Goal: Transaction & Acquisition: Purchase product/service

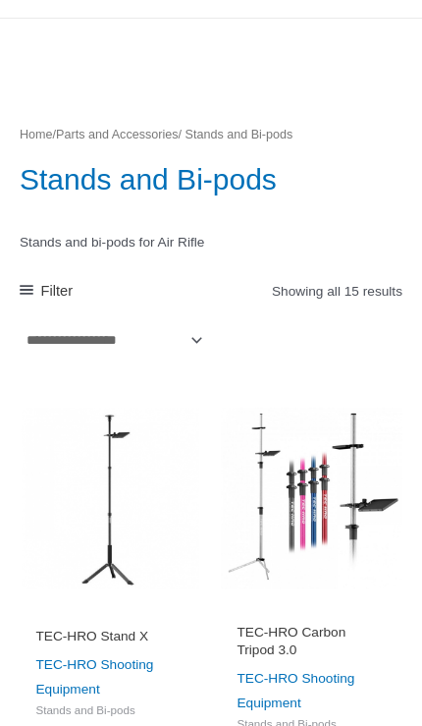
scroll to position [117, 0]
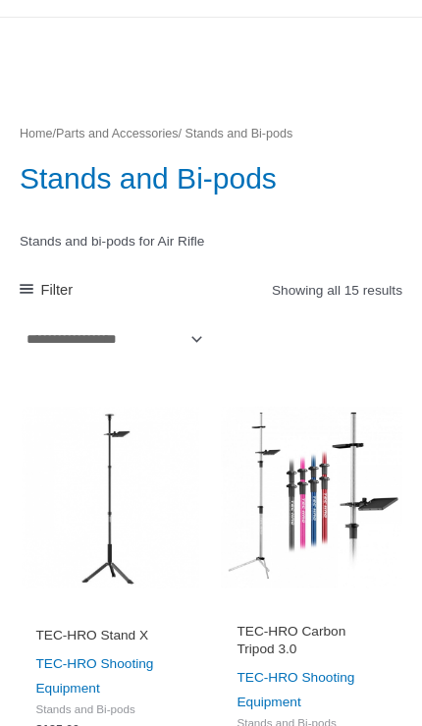
click at [332, 503] on img at bounding box center [312, 498] width 182 height 182
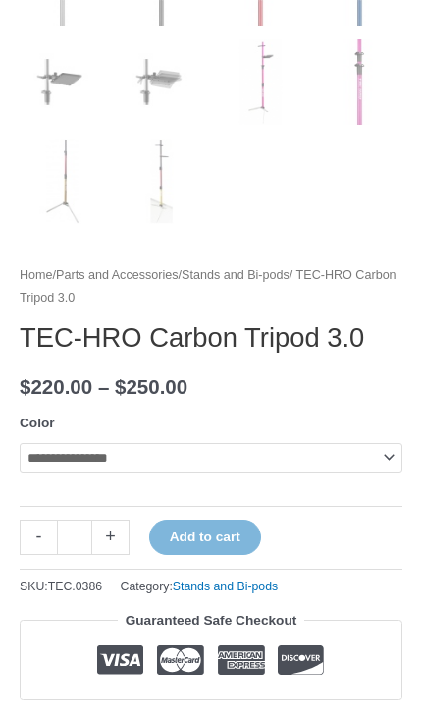
click at [259, 468] on select "**********" at bounding box center [211, 457] width 383 height 29
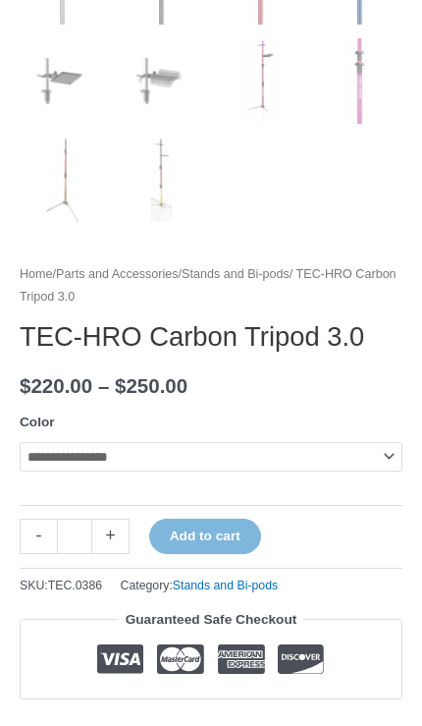
select select "***"
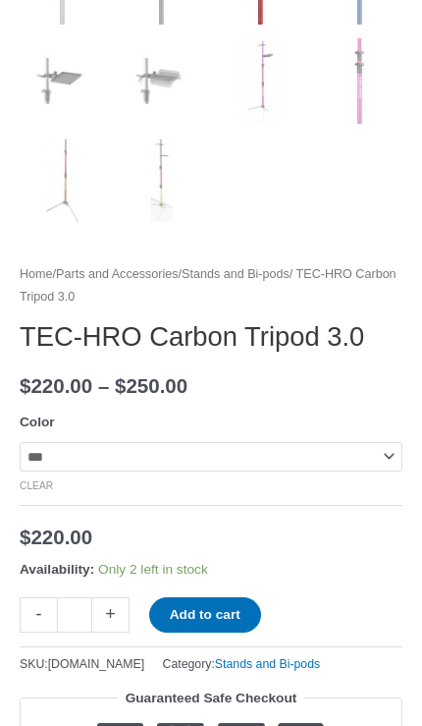
click at [222, 612] on button "Add to cart" at bounding box center [205, 614] width 112 height 35
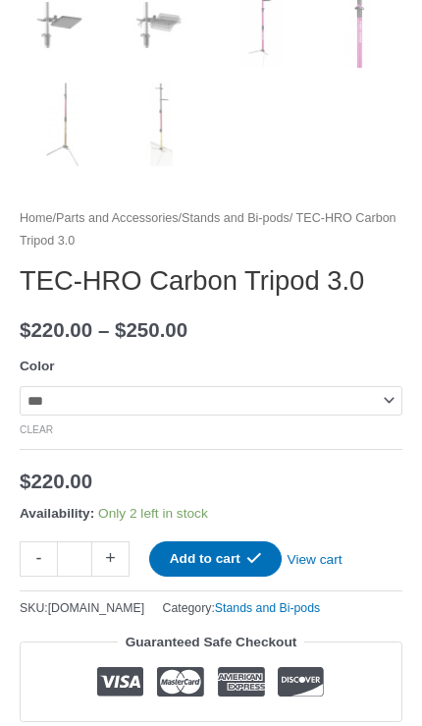
scroll to position [853, 0]
click at [345, 563] on link "View cart" at bounding box center [315, 556] width 66 height 30
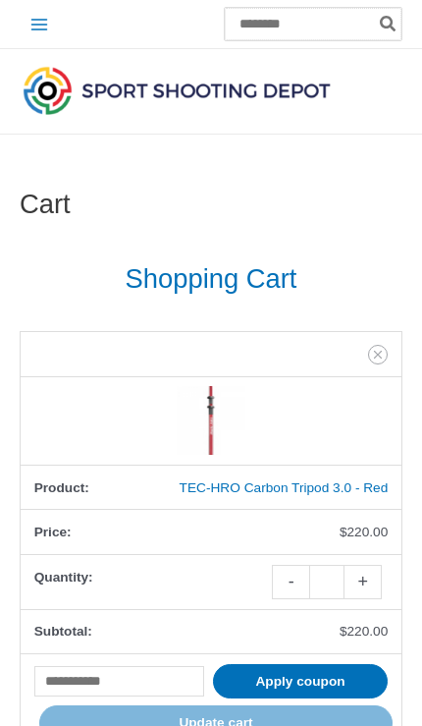
click at [277, 36] on input "Search for:" at bounding box center [313, 24] width 177 height 32
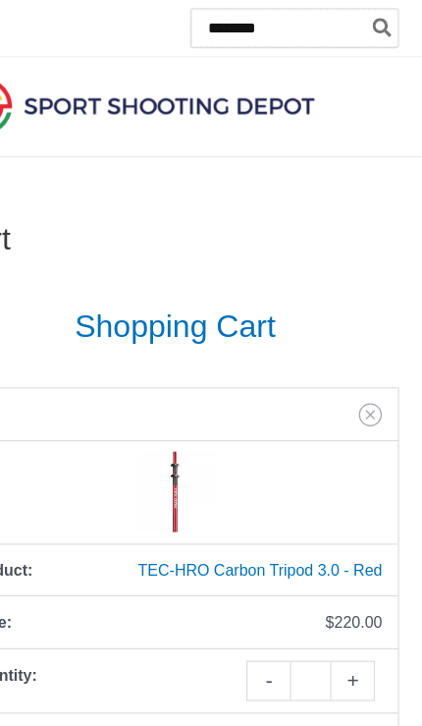
type input "********"
click at [376, 24] on button "Search" at bounding box center [389, 24] width 26 height 32
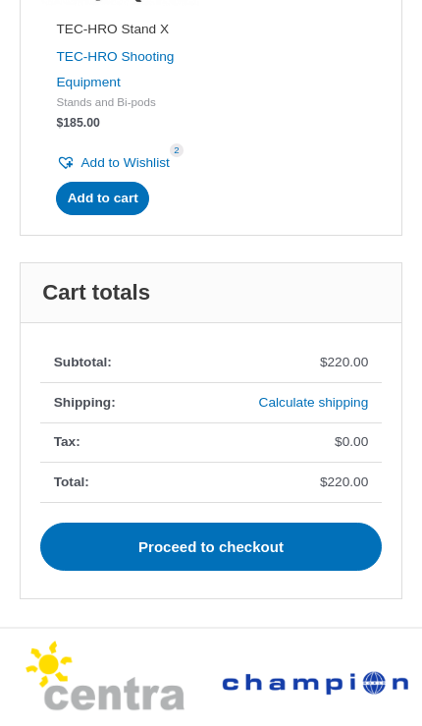
scroll to position [1014, 0]
click at [282, 530] on link "Proceed to checkout" at bounding box center [211, 547] width 342 height 48
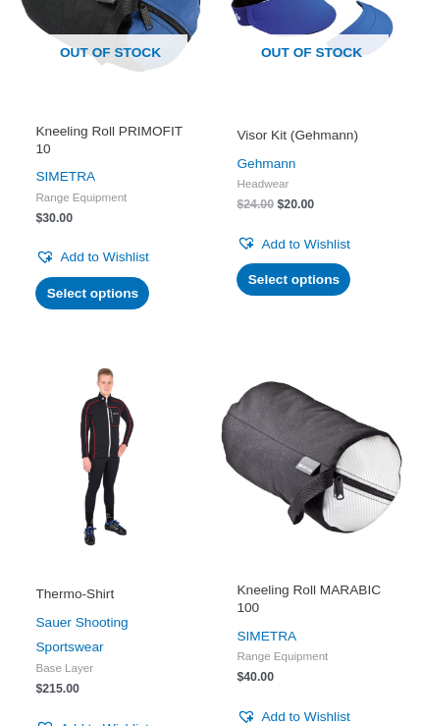
scroll to position [2915, 0]
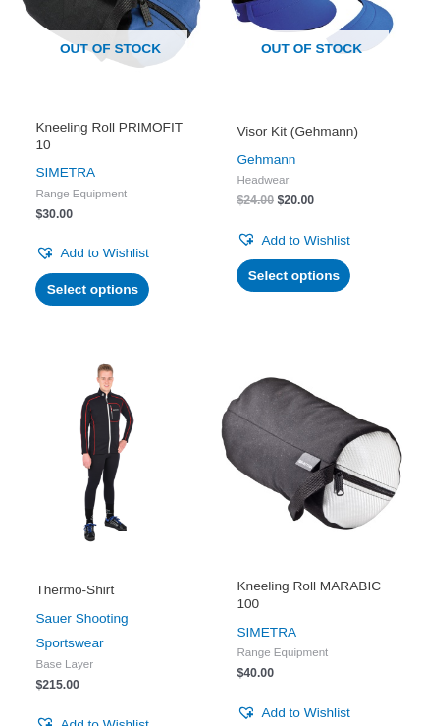
click at [336, 422] on img at bounding box center [312, 453] width 182 height 182
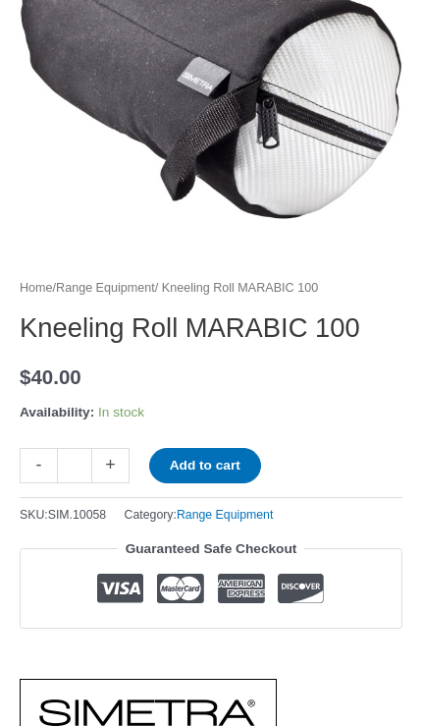
scroll to position [363, 0]
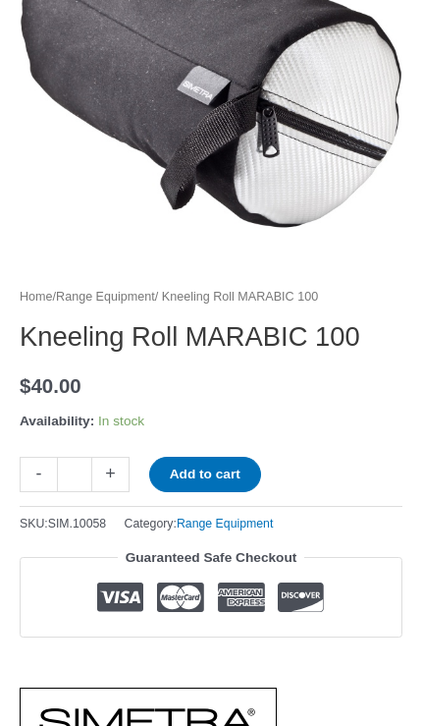
click at [119, 474] on link "+" at bounding box center [110, 474] width 37 height 34
click at [102, 468] on link "+" at bounding box center [110, 474] width 37 height 34
click at [112, 476] on link "+" at bounding box center [110, 474] width 37 height 34
type input "*"
click at [113, 476] on link "+" at bounding box center [110, 474] width 37 height 34
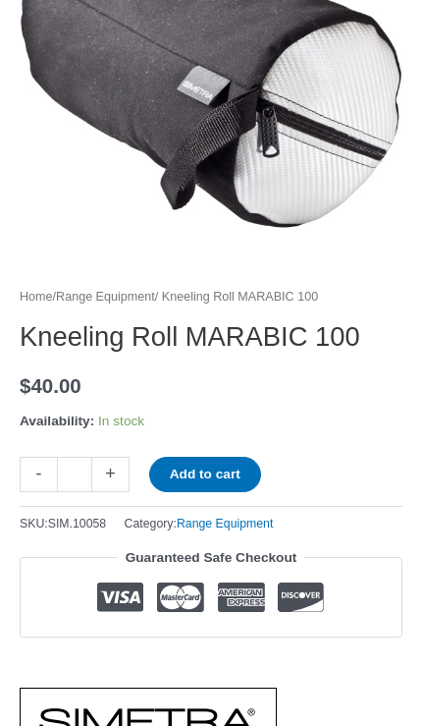
click at [112, 474] on link "+" at bounding box center [110, 474] width 37 height 34
click at [101, 467] on link "+" at bounding box center [110, 474] width 37 height 34
click at [106, 471] on link "+" at bounding box center [110, 474] width 37 height 34
click at [108, 472] on link "+" at bounding box center [110, 474] width 37 height 34
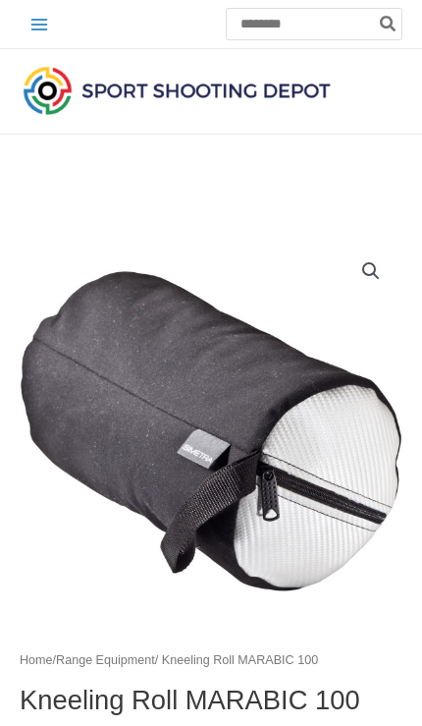
scroll to position [0, 0]
click at [29, 26] on icon "Main menu toggle" at bounding box center [39, 25] width 20 height 20
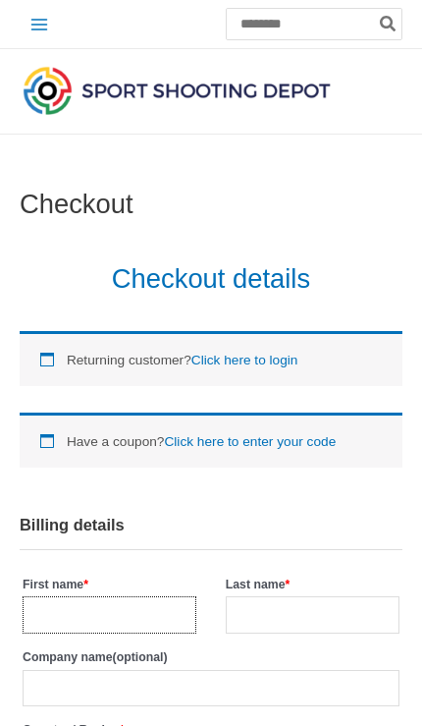
click at [130, 607] on input "First name *" at bounding box center [110, 614] width 174 height 37
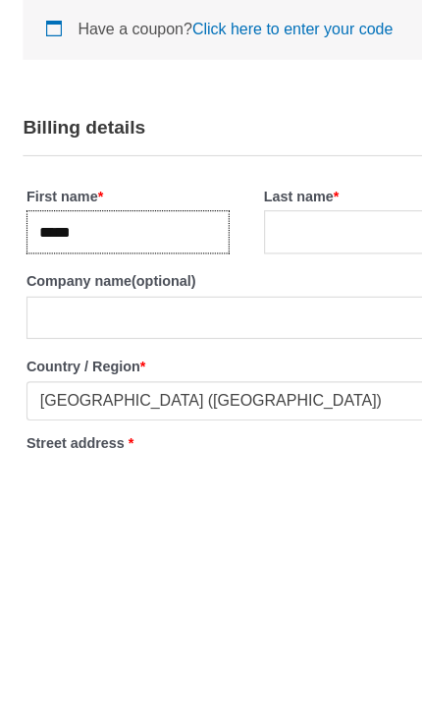
type input "*****"
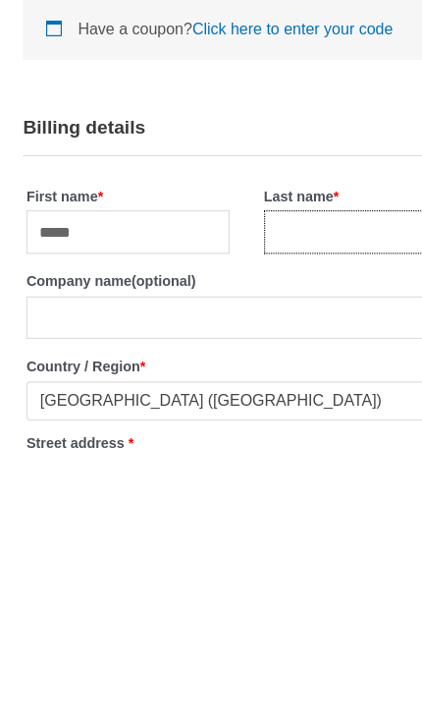
click at [308, 519] on input "Last name *" at bounding box center [313, 537] width 174 height 37
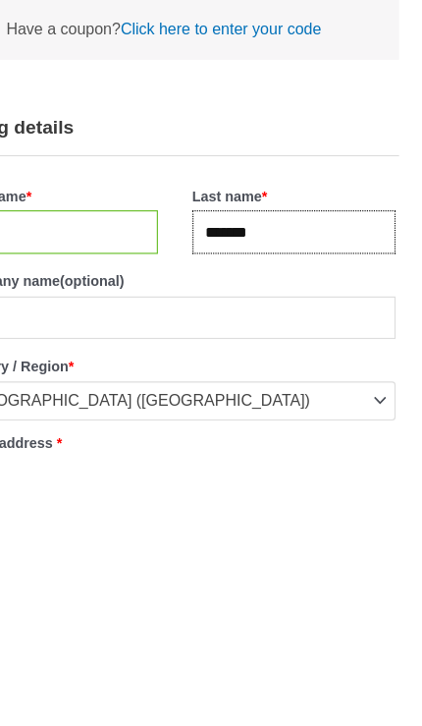
type input "*******"
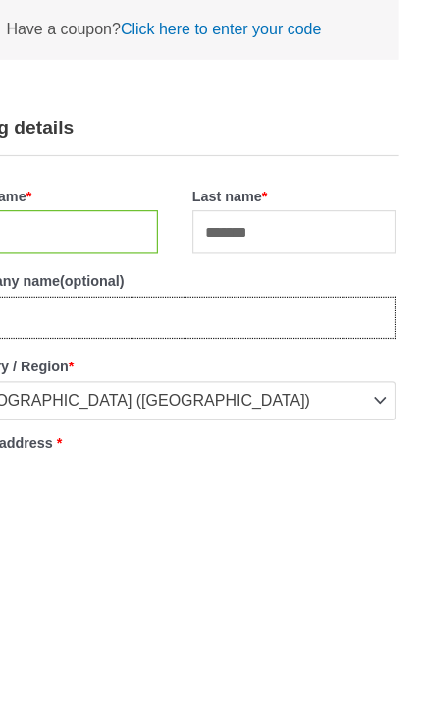
click at [249, 592] on input "Company name (optional)" at bounding box center [211, 610] width 377 height 37
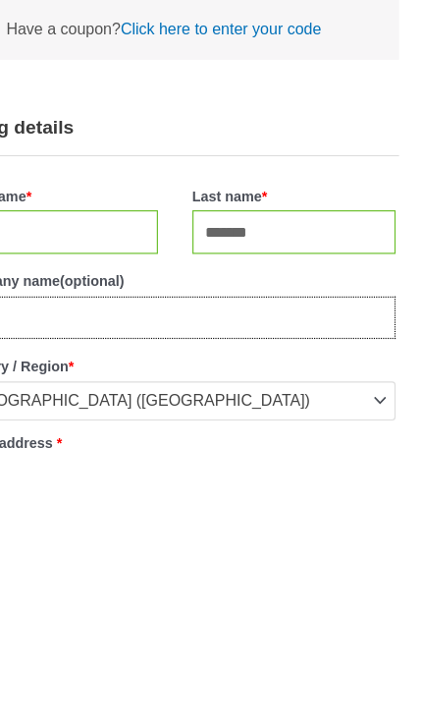
scroll to position [151, 0]
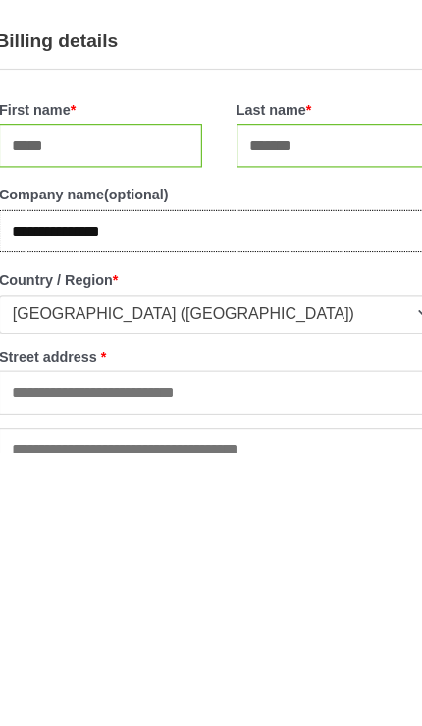
type input "**********"
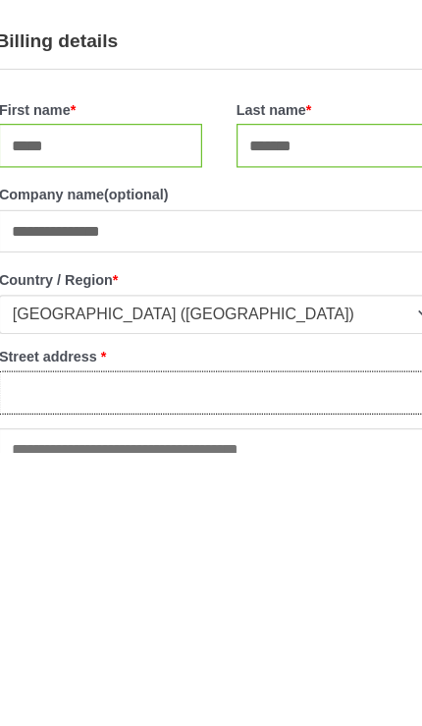
click at [215, 656] on input "Street address *" at bounding box center [211, 674] width 377 height 37
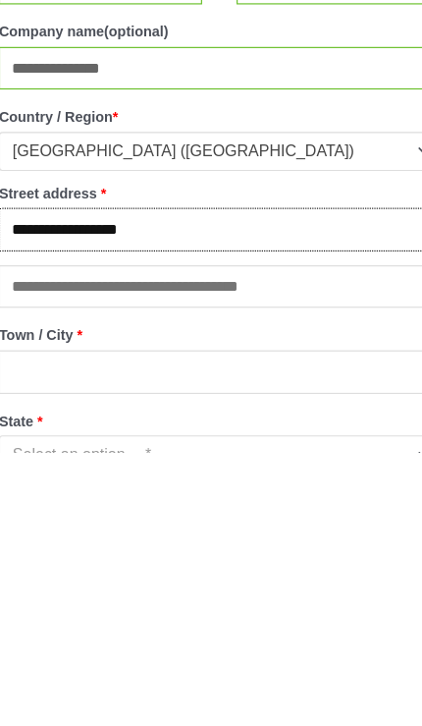
type input "**********"
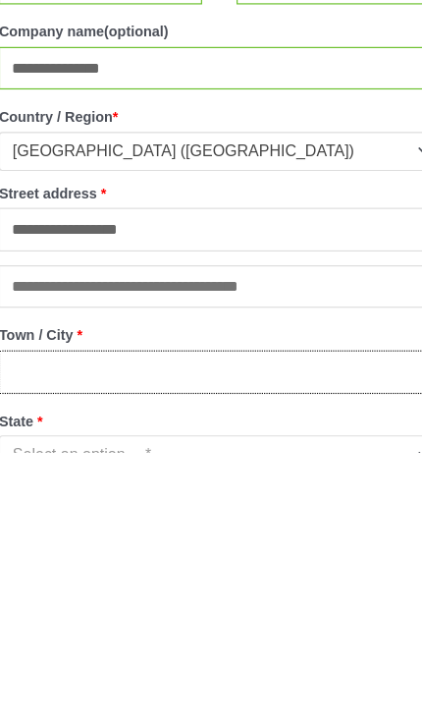
click at [254, 639] on input "Town / City *" at bounding box center [211, 657] width 377 height 37
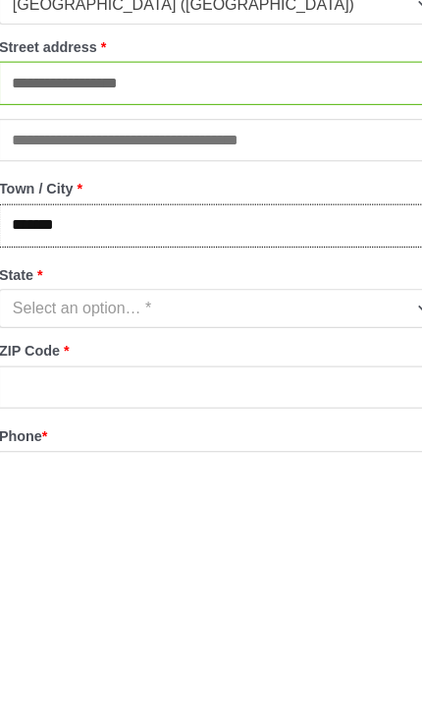
type input "*******"
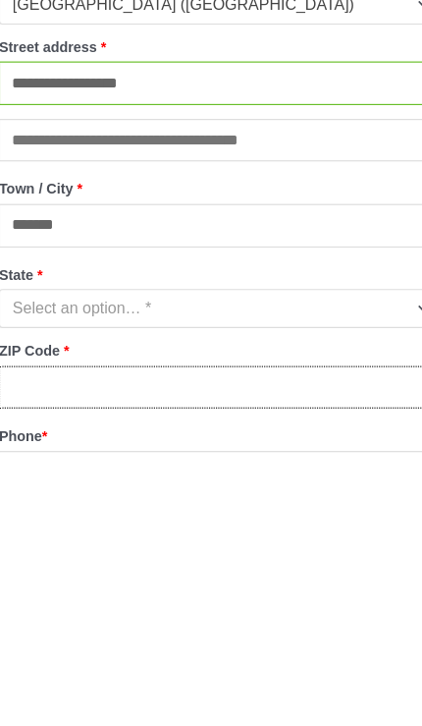
click at [241, 652] on input "ZIP Code *" at bounding box center [211, 670] width 377 height 37
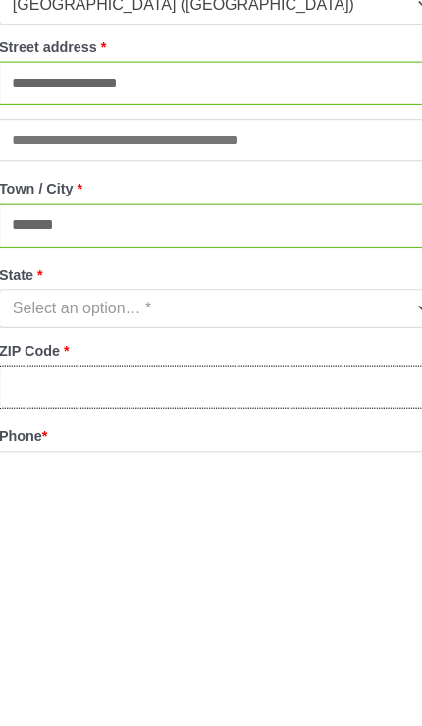
scroll to position [554, 0]
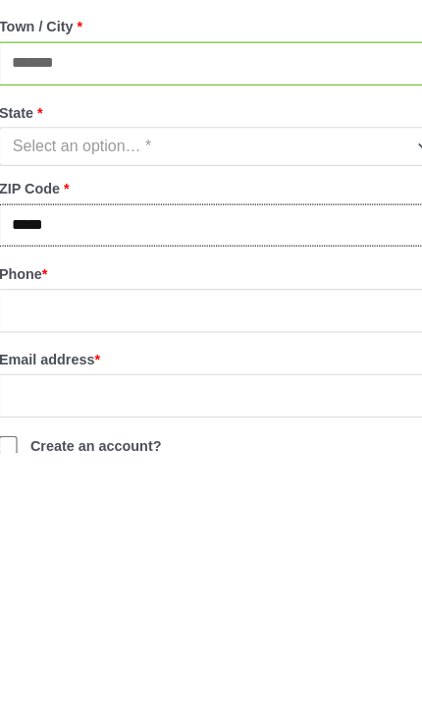
type input "*****"
click at [270, 456] on span "Select an option… *" at bounding box center [203, 465] width 338 height 18
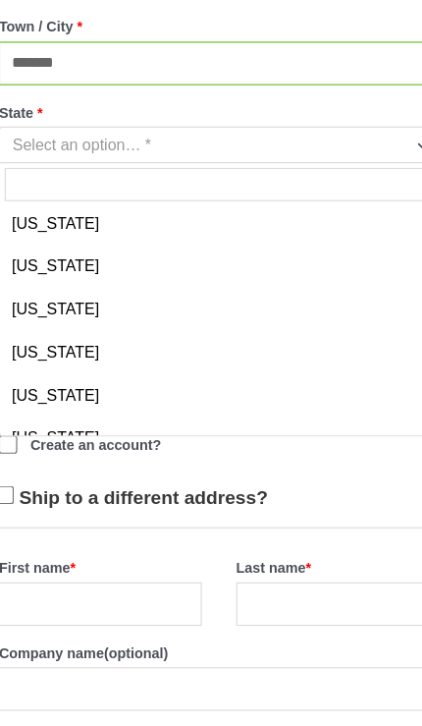
scroll to position [1474, 0]
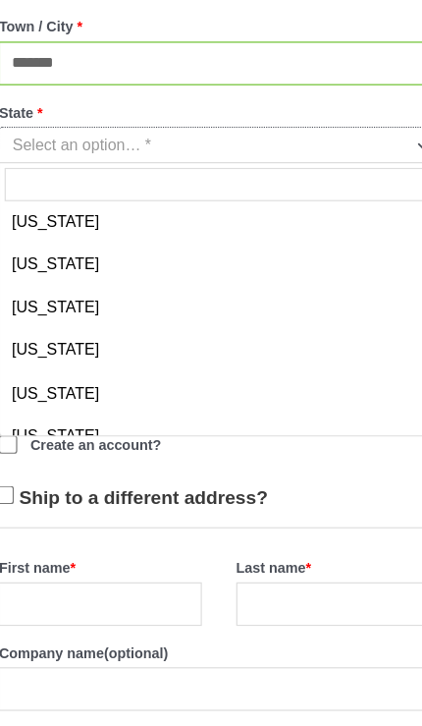
select select "**"
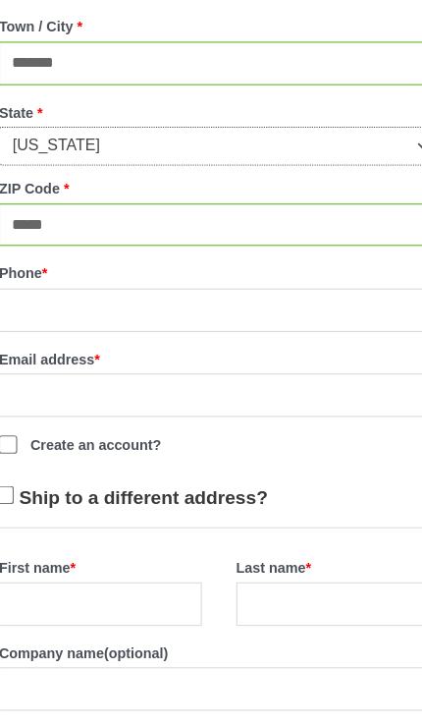
scroll to position [789, 0]
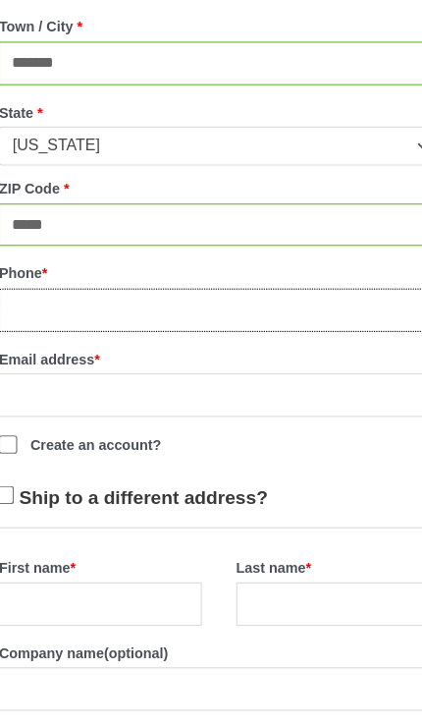
click at [217, 352] on input "Phone *" at bounding box center [211, 370] width 377 height 37
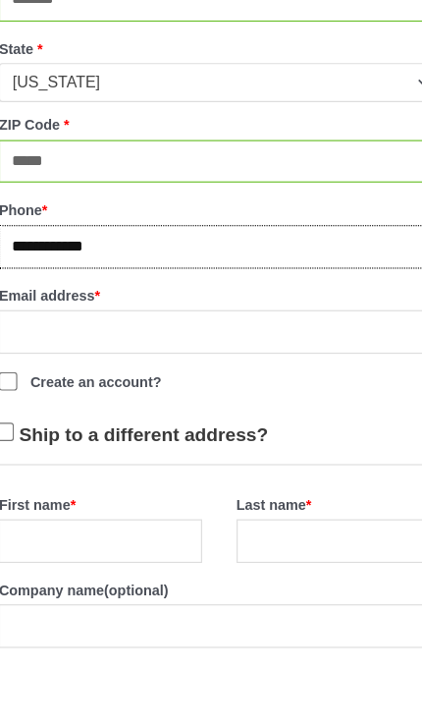
type input "**********"
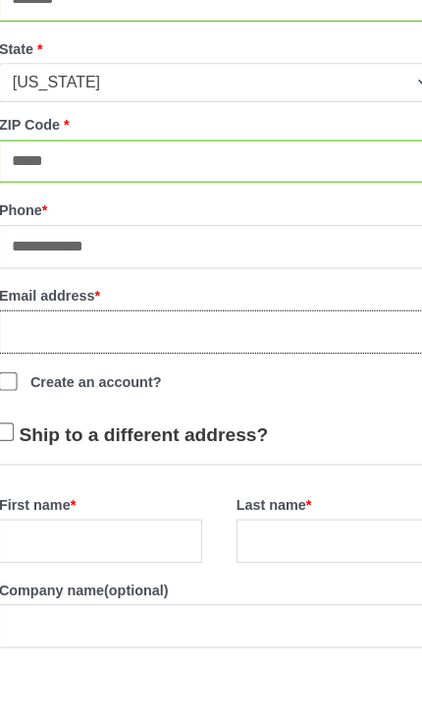
click at [228, 425] on input "Email address *" at bounding box center [211, 443] width 377 height 37
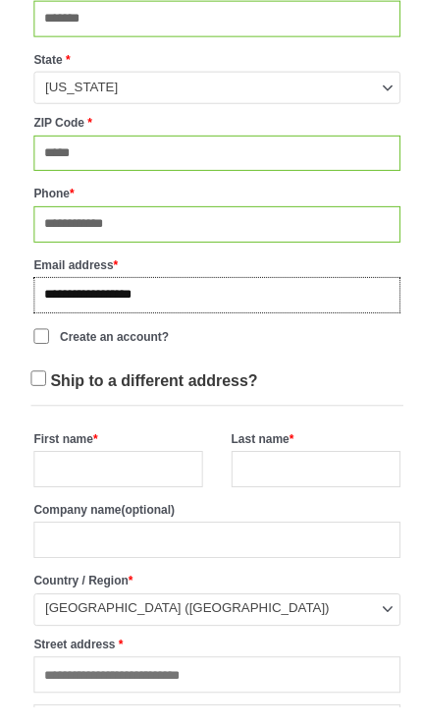
scroll to position [929, 0]
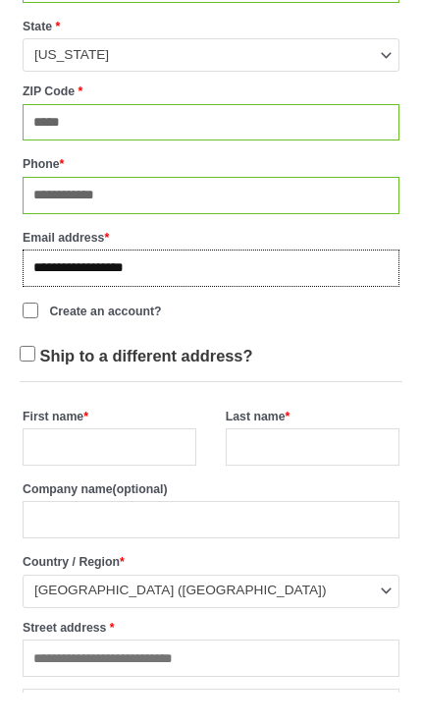
type input "**********"
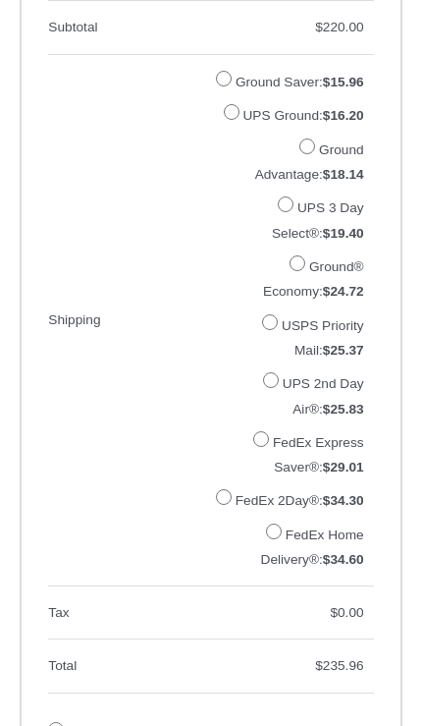
scroll to position [1688, 0]
click at [279, 122] on label "UPS Ground: $ 16.20" at bounding box center [304, 114] width 121 height 15
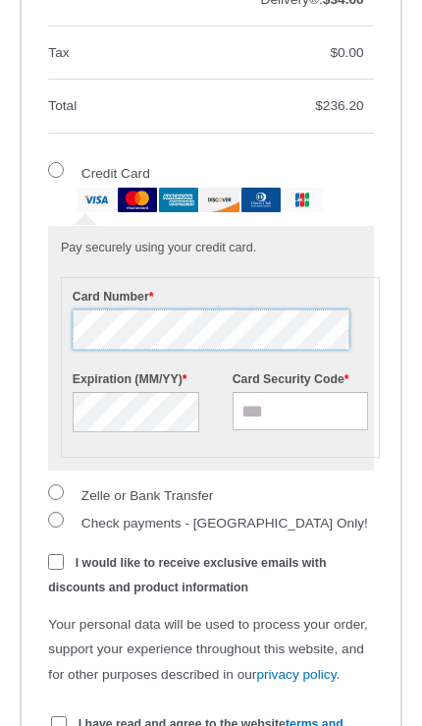
scroll to position [2247, 0]
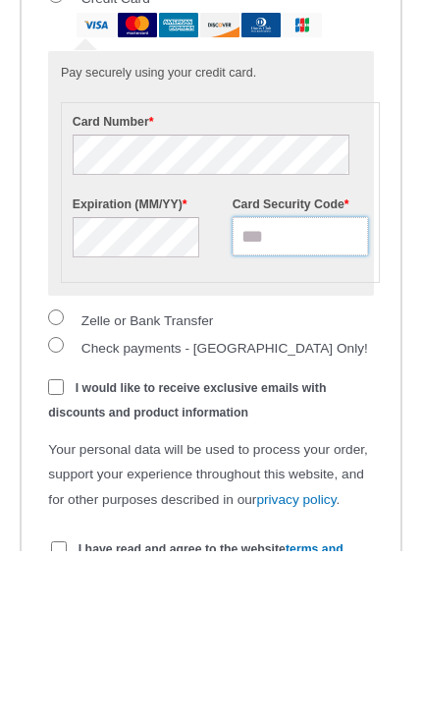
type input "***"
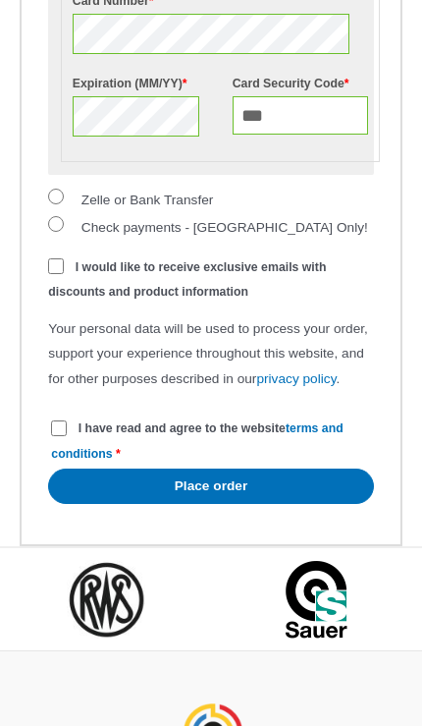
scroll to position [2567, 0]
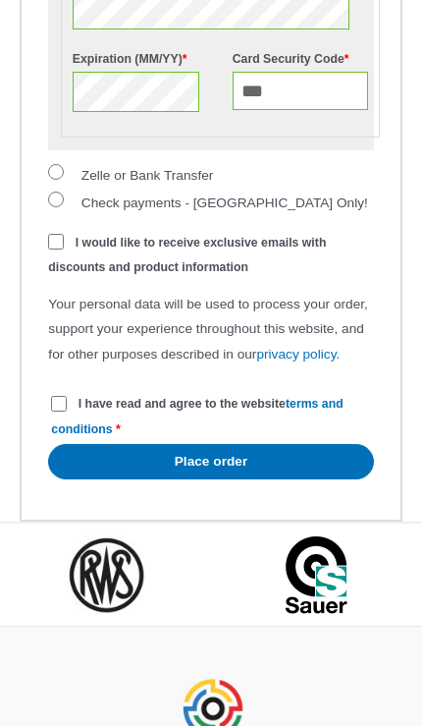
click at [243, 479] on button "Place order" at bounding box center [210, 461] width 325 height 35
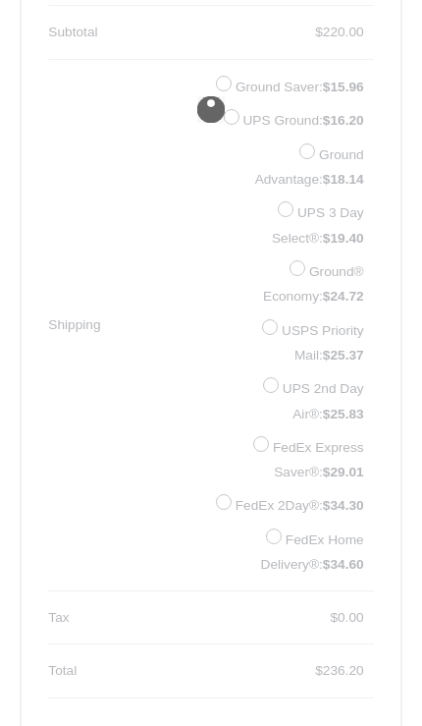
scroll to position [1682, 0]
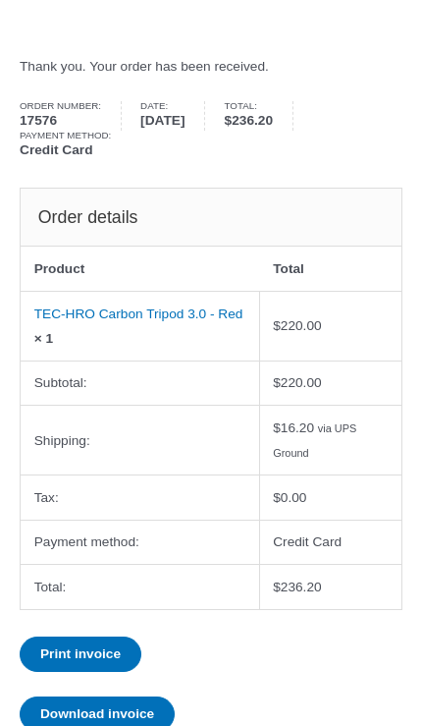
scroll to position [228, 0]
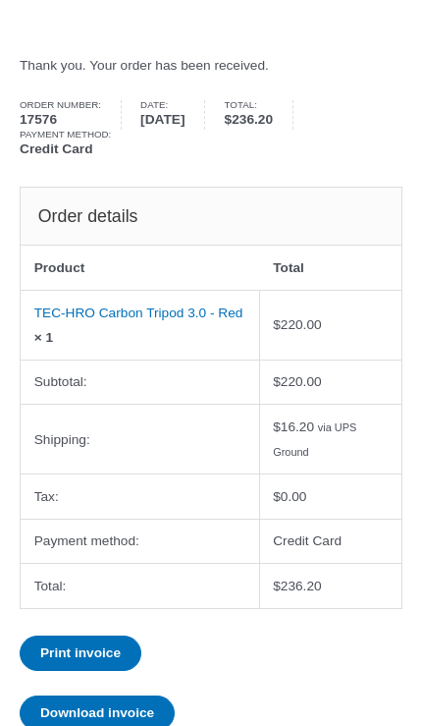
click at [110, 647] on link "Print invoice" at bounding box center [81, 653] width 122 height 35
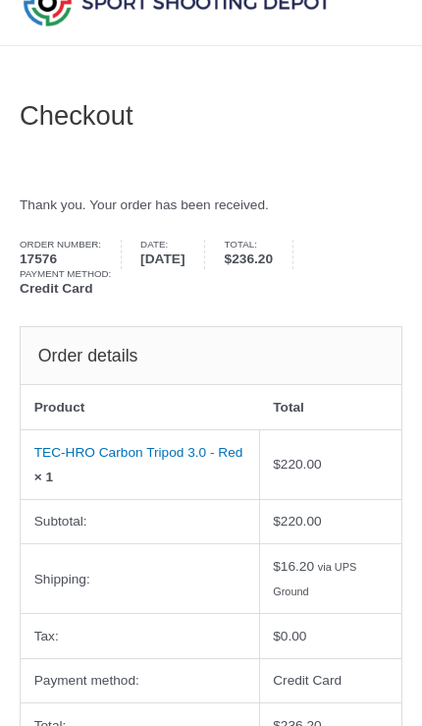
scroll to position [89, 0]
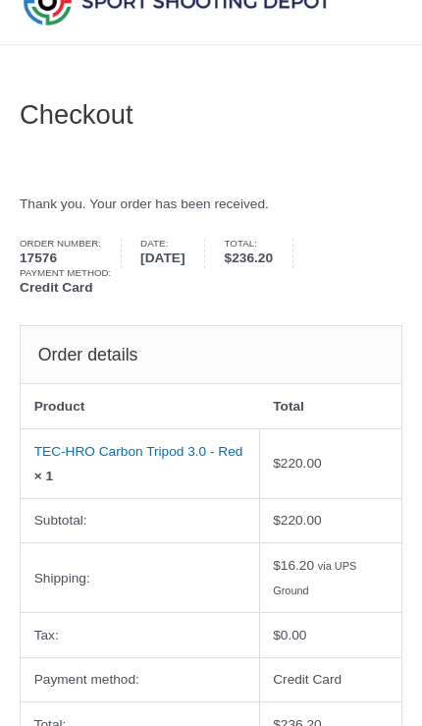
click at [357, 542] on td "$ 16.20 via UPS Ground" at bounding box center [330, 577] width 141 height 70
click at [379, 474] on td "$ 220.00" at bounding box center [330, 463] width 141 height 70
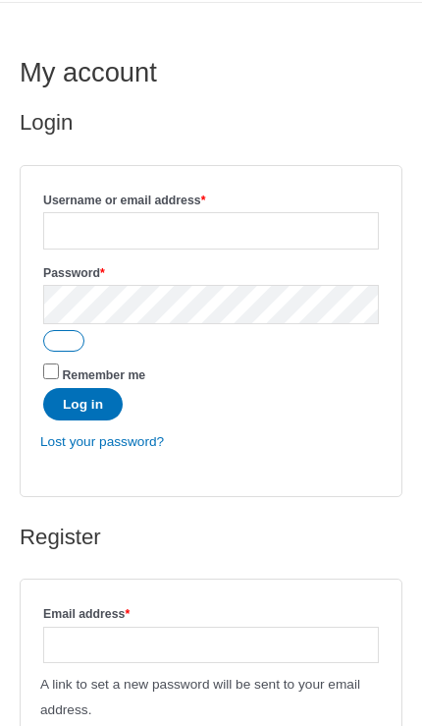
scroll to position [87, 0]
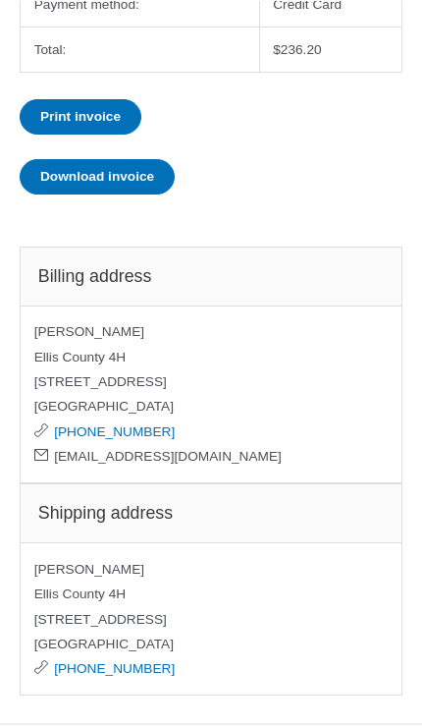
scroll to position [765, 0]
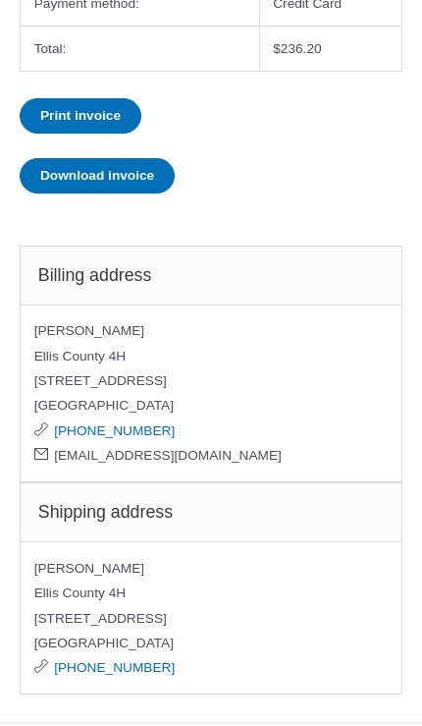
click at [144, 158] on link "Download invoice" at bounding box center [97, 175] width 155 height 35
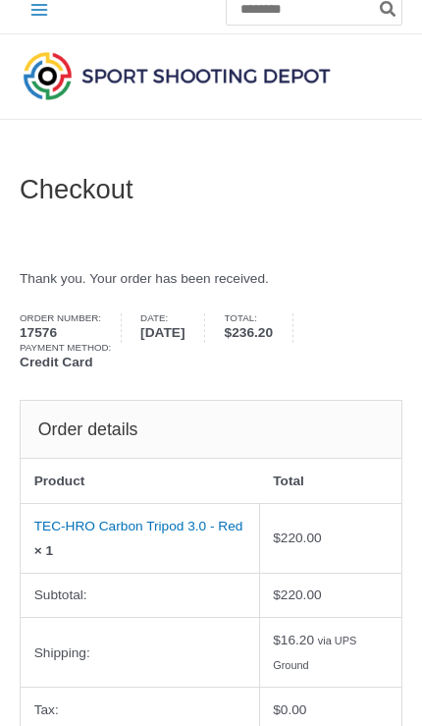
scroll to position [0, 0]
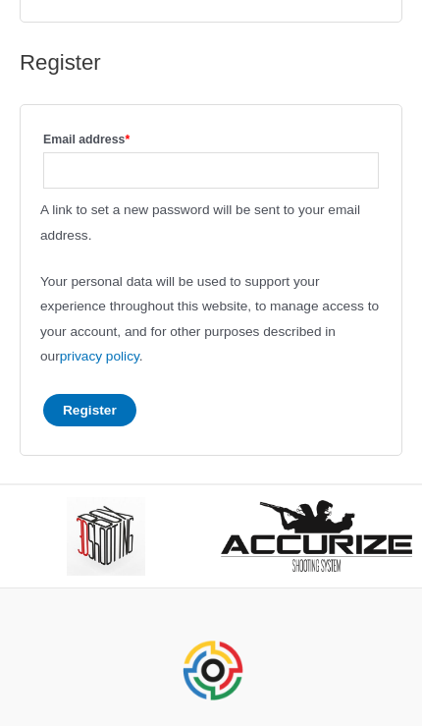
scroll to position [605, 0]
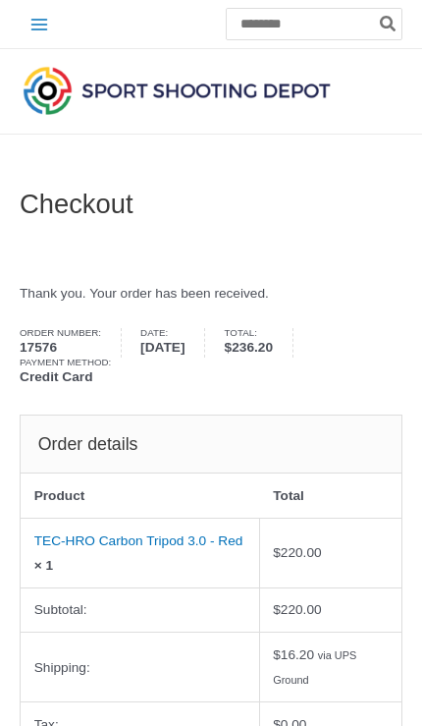
scroll to position [58, 0]
